Goal: Task Accomplishment & Management: Manage account settings

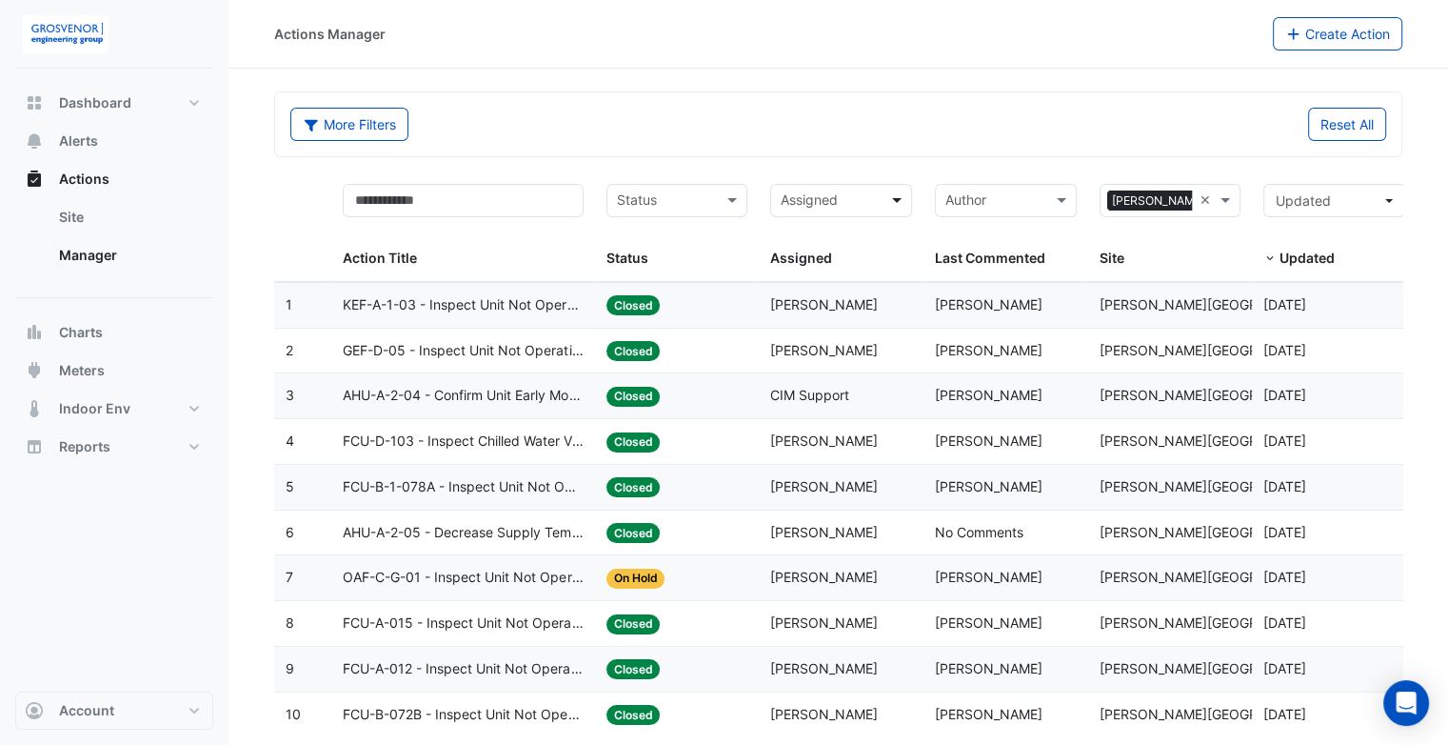
click at [899, 194] on span at bounding box center [900, 201] width 24 height 22
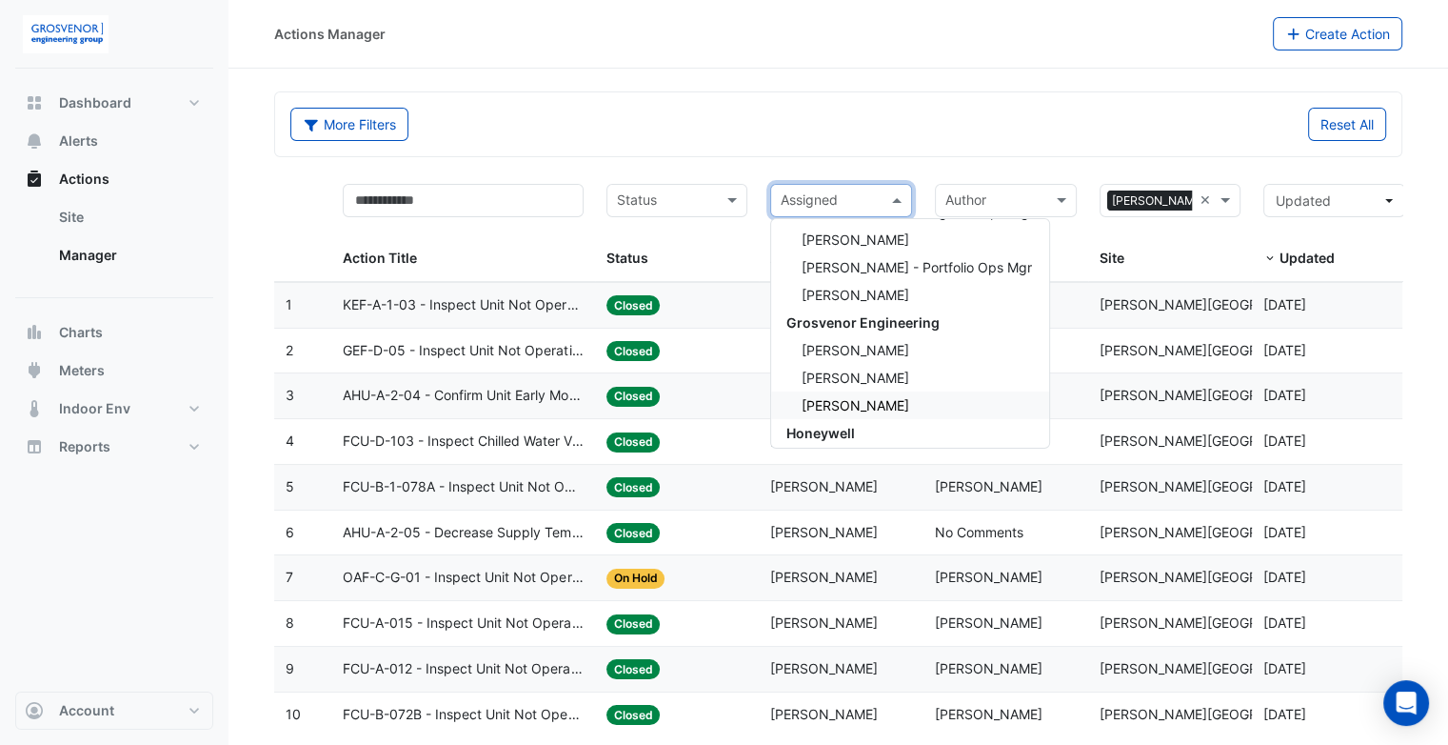
scroll to position [504, 0]
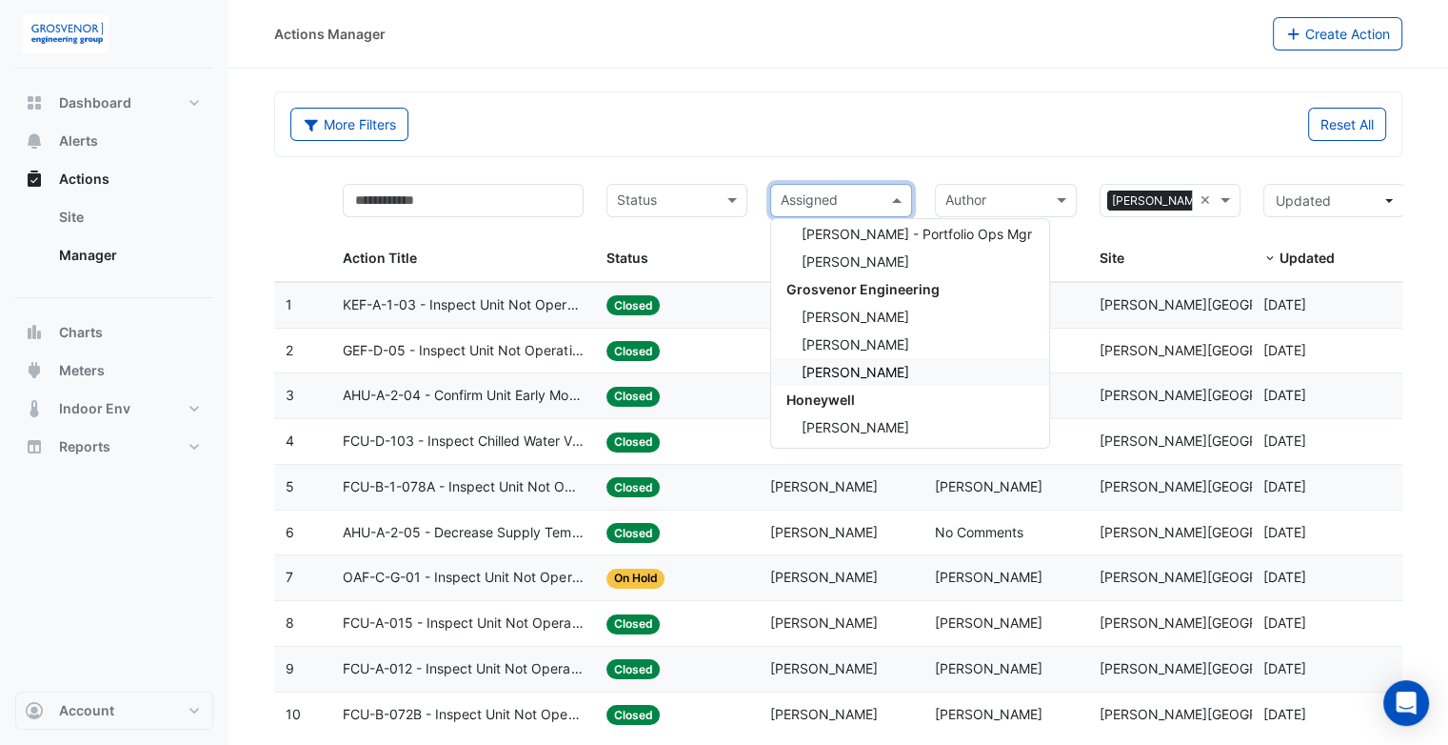
click at [875, 360] on div "[PERSON_NAME]" at bounding box center [910, 372] width 278 height 28
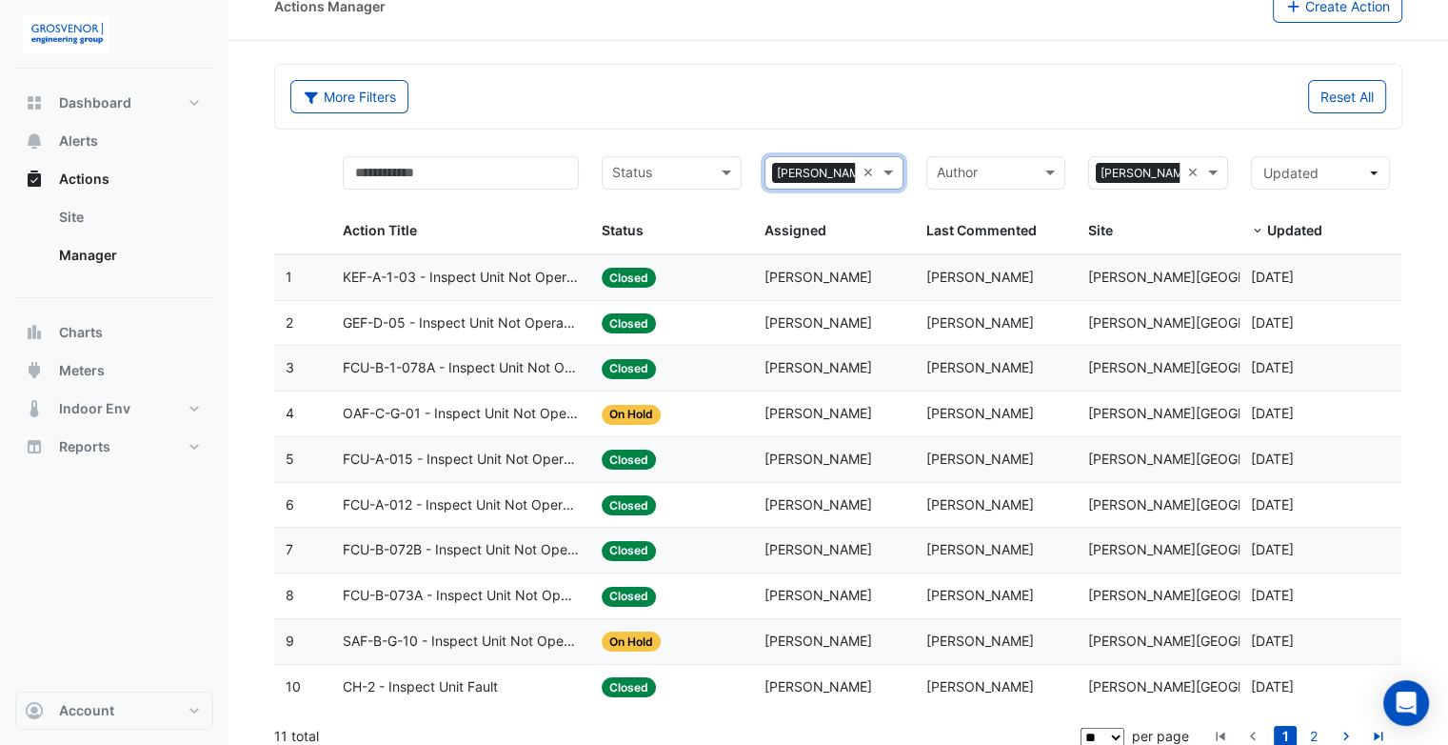
scroll to position [40, 0]
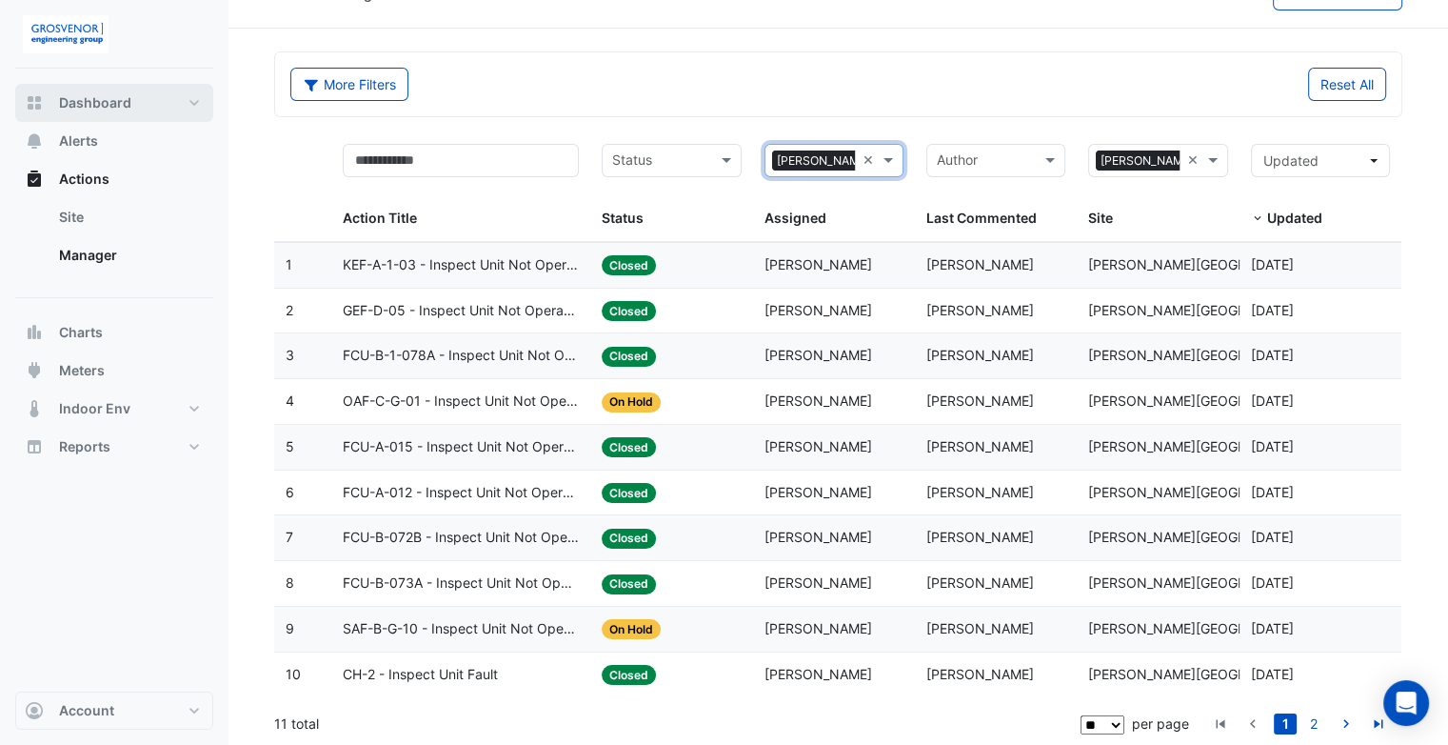
click at [102, 112] on button "Dashboard" at bounding box center [114, 103] width 198 height 38
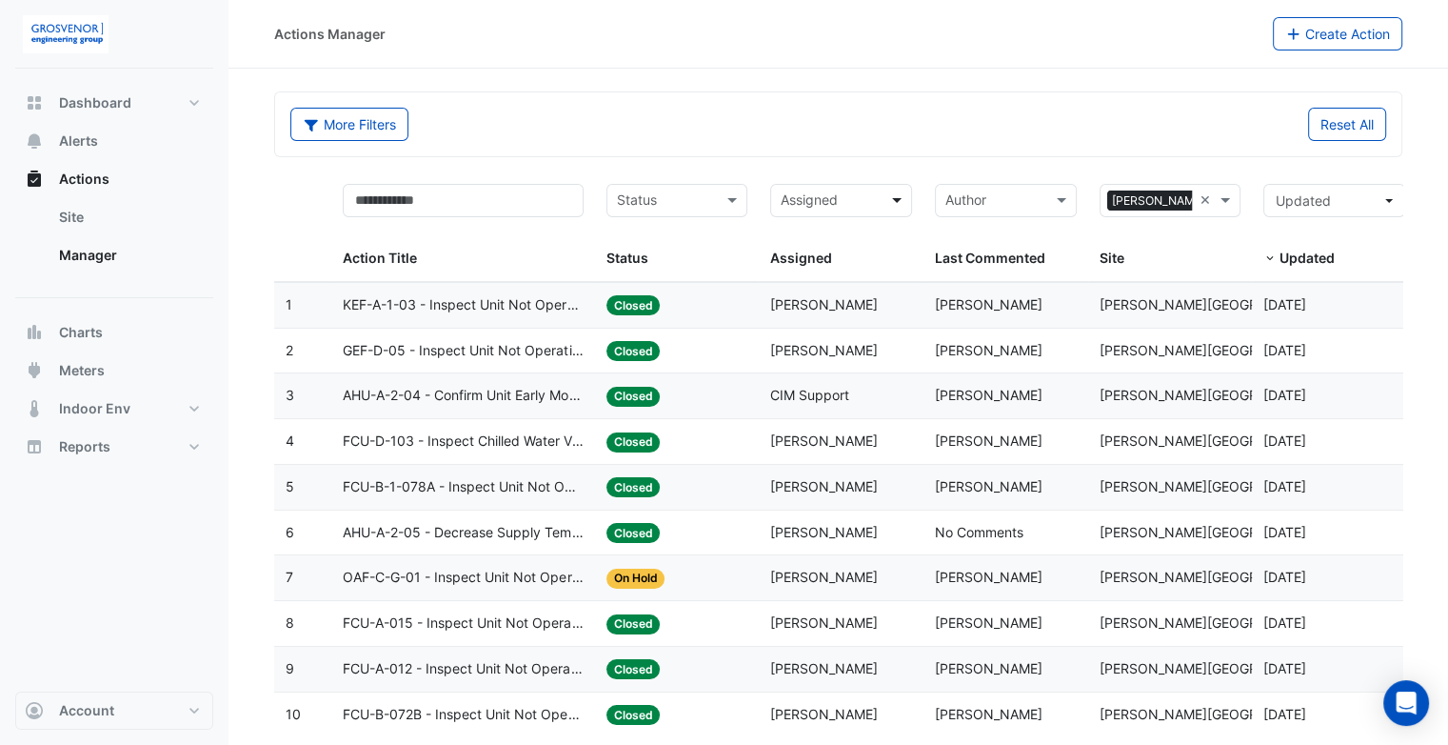
click at [899, 200] on span at bounding box center [900, 201] width 24 height 22
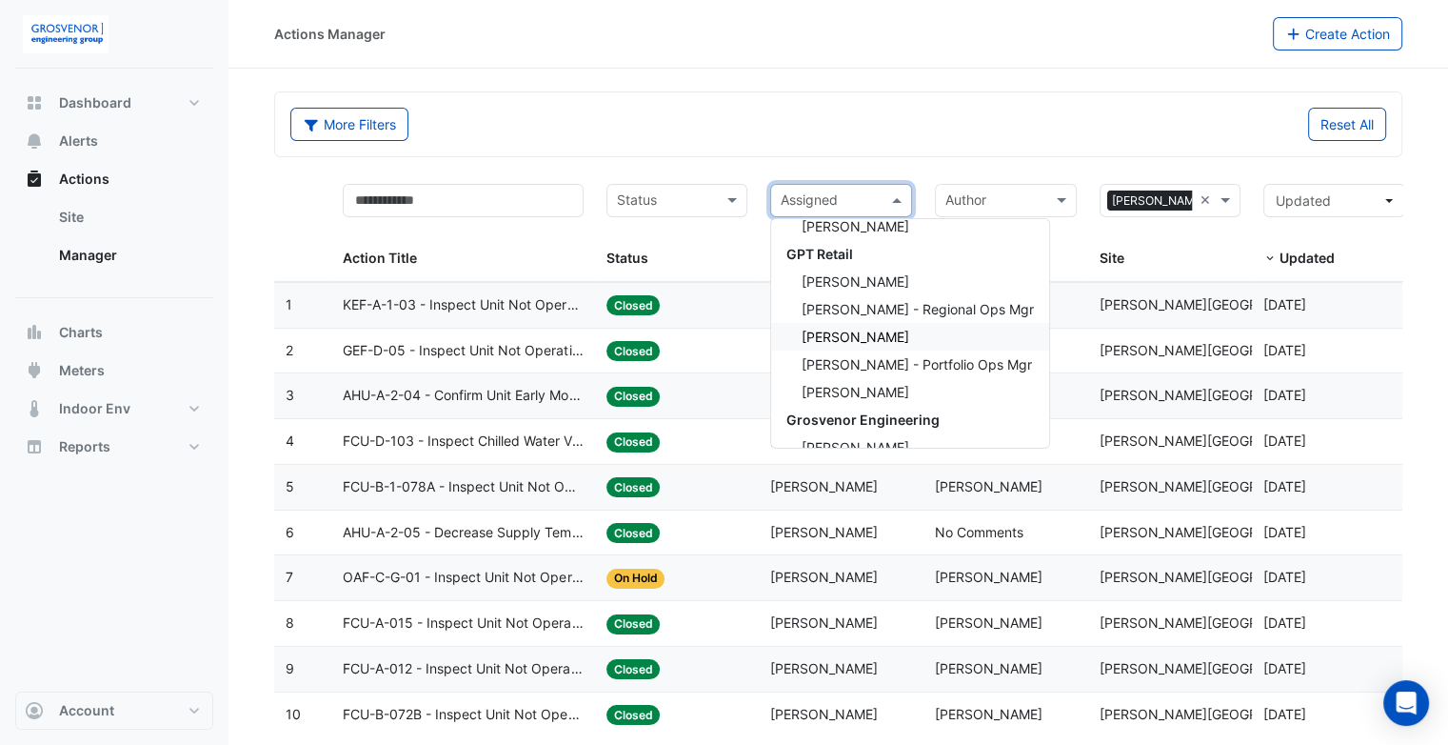
scroll to position [504, 0]
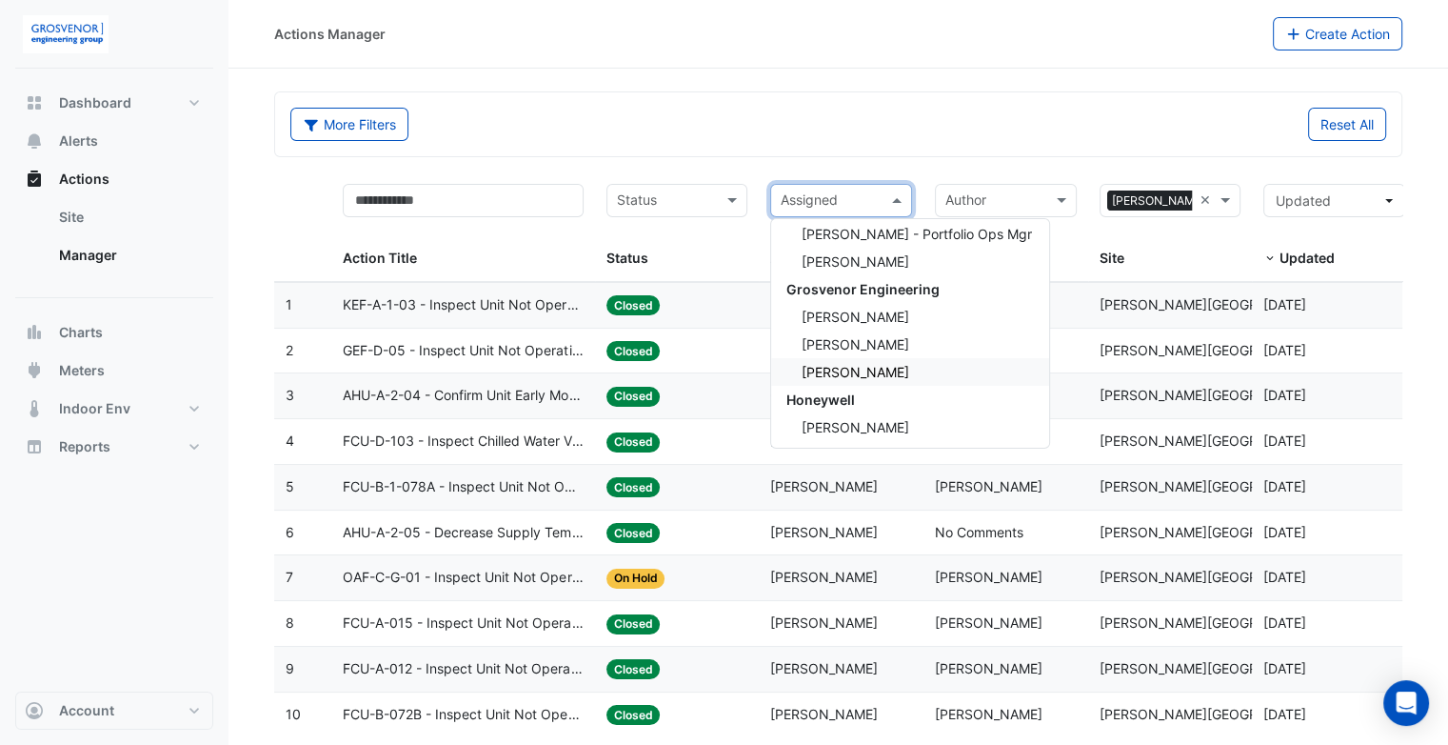
click at [849, 373] on span "[PERSON_NAME]" at bounding box center [856, 372] width 108 height 16
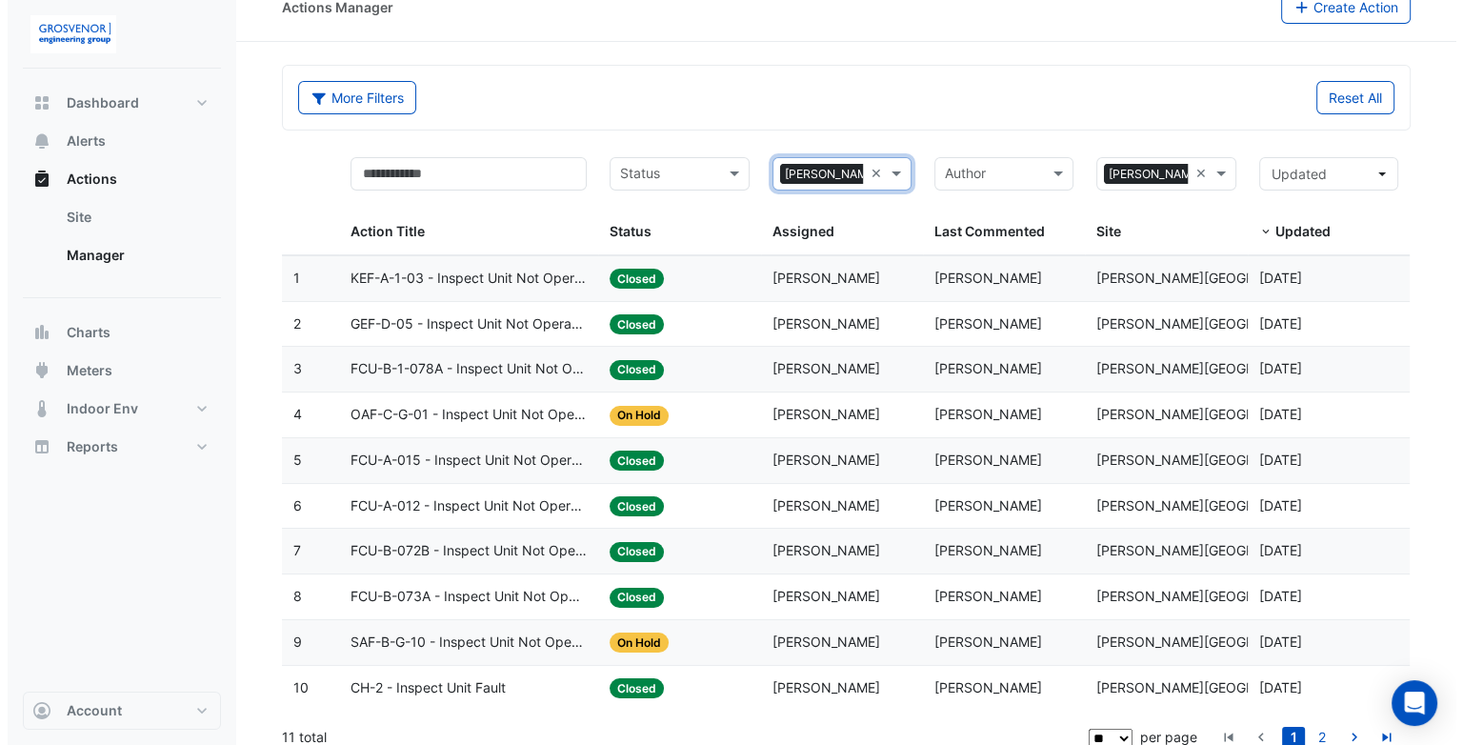
scroll to position [40, 0]
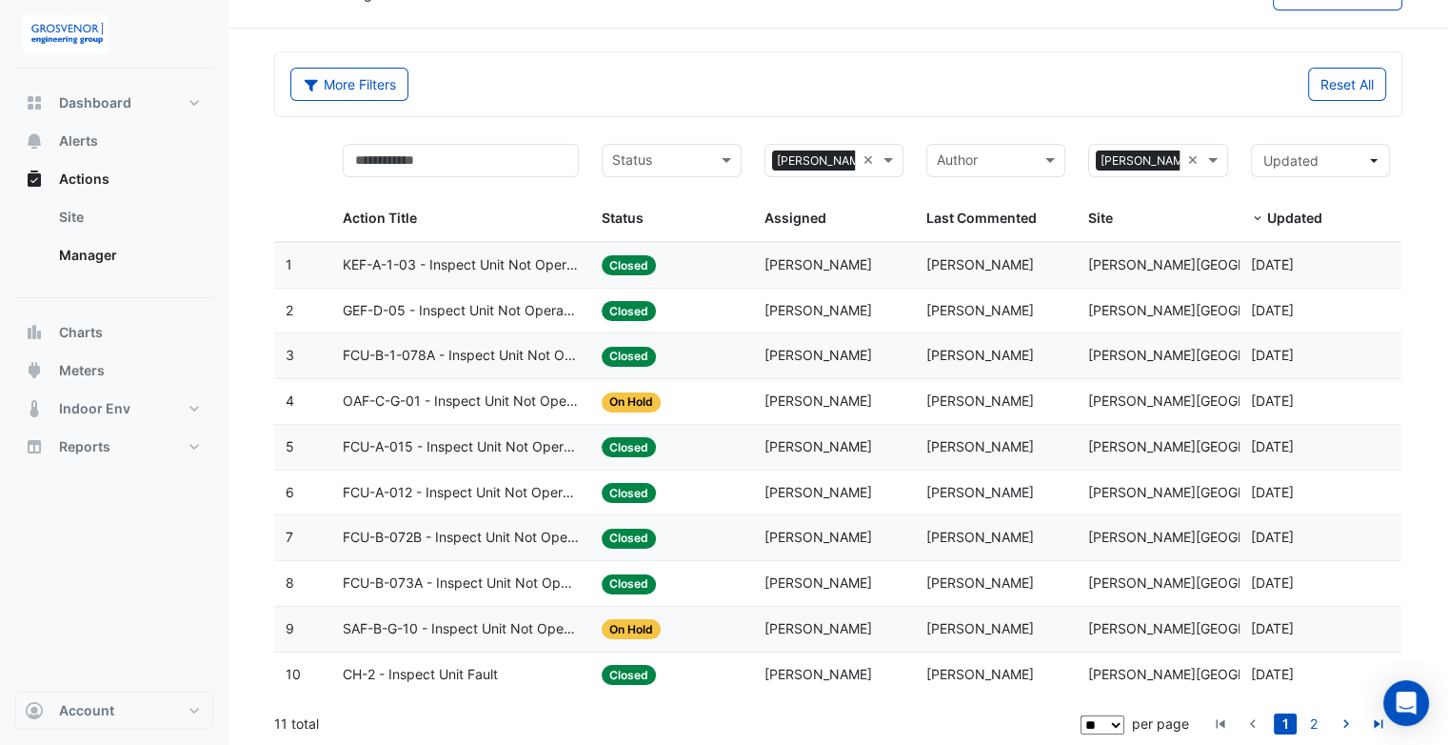
click at [471, 623] on span "SAF-B-G-10 - Inspect Unit Not Operating" at bounding box center [461, 629] width 237 height 22
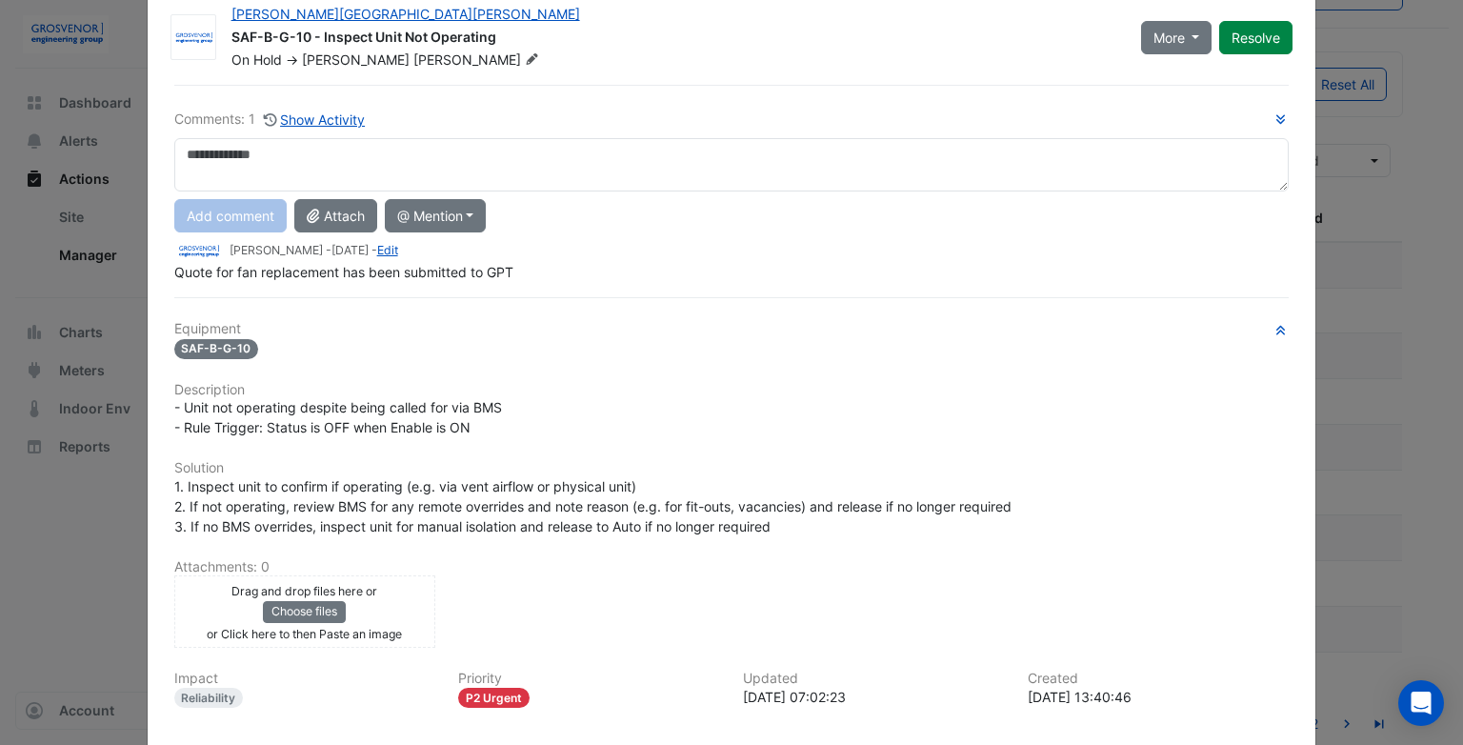
scroll to position [0, 0]
